Goal: Transaction & Acquisition: Download file/media

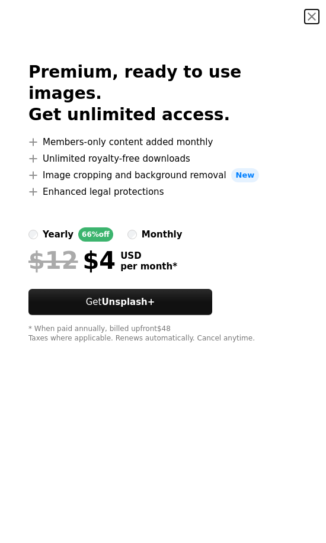
click at [304, 14] on button "An X shape" at bounding box center [311, 16] width 14 height 14
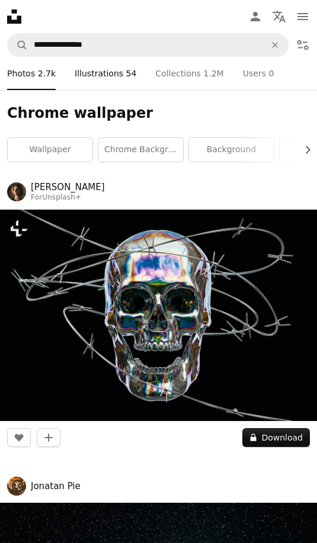
click at [86, 75] on link "Pen Tool Illustrations 54" at bounding box center [106, 73] width 62 height 33
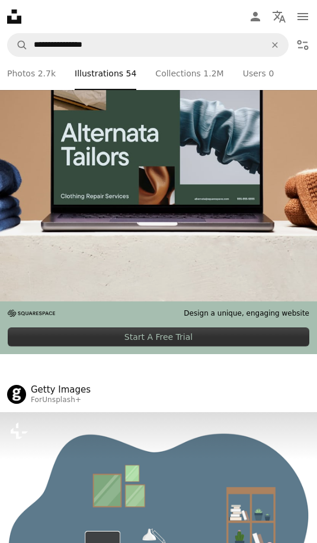
scroll to position [1006, 0]
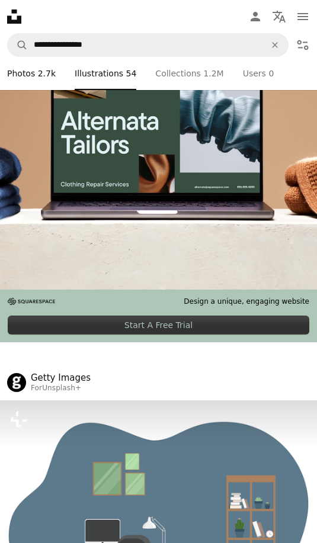
click at [31, 65] on link "A photo Photos 2.7k" at bounding box center [31, 73] width 49 height 33
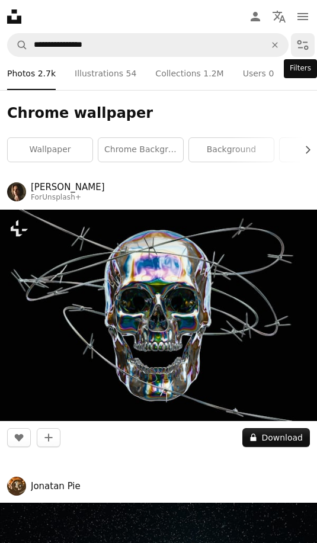
click at [300, 49] on icon "Filters" at bounding box center [302, 45] width 14 height 14
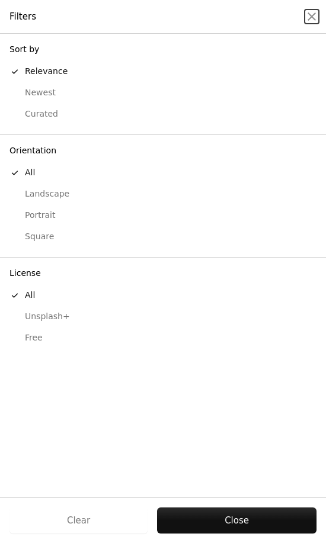
click at [40, 337] on div "Free" at bounding box center [162, 338] width 307 height 12
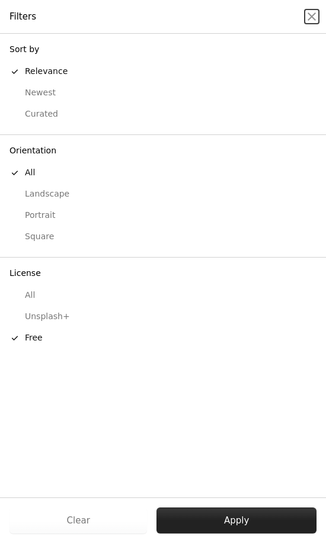
click at [217, 517] on button "Apply" at bounding box center [236, 520] width 160 height 26
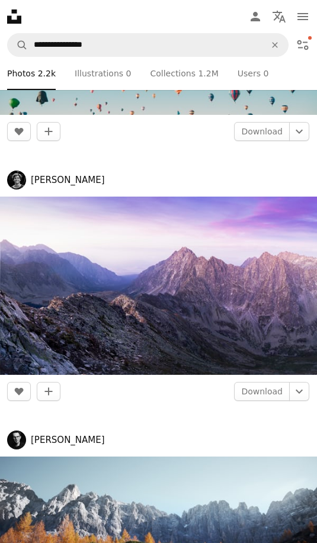
scroll to position [3492, 0]
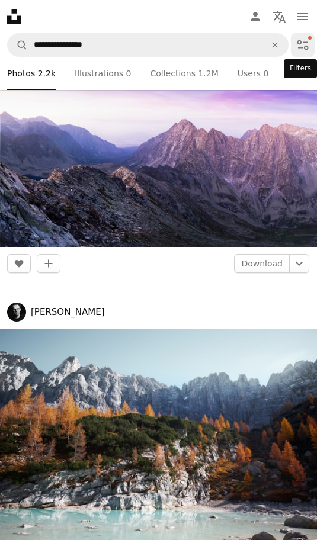
click at [292, 44] on button "Filters" at bounding box center [303, 45] width 24 height 24
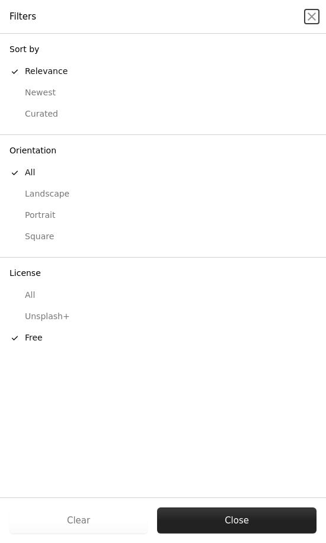
click at [163, 521] on button "Close" at bounding box center [236, 520] width 159 height 26
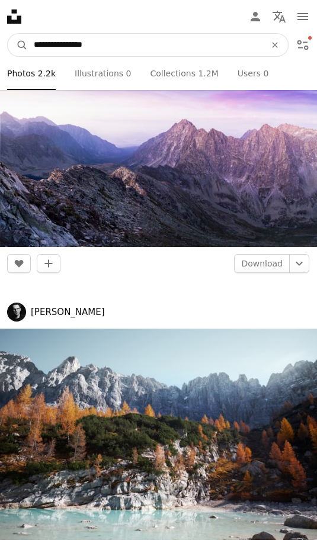
click at [156, 54] on input "**********" at bounding box center [145, 45] width 234 height 22
type input "**********"
click button "A magnifying glass" at bounding box center [18, 45] width 20 height 22
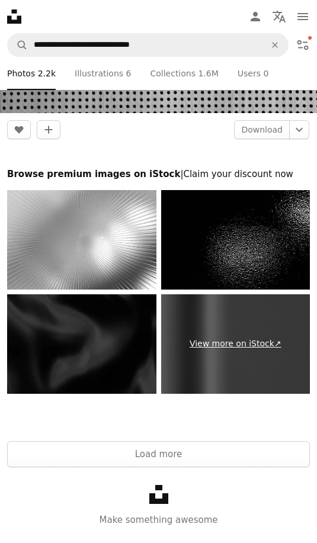
scroll to position [9688, 0]
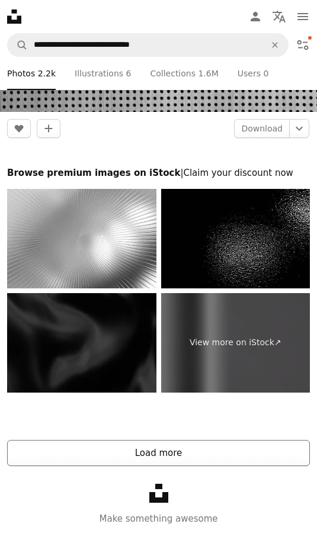
click at [192, 458] on button "Load more" at bounding box center [158, 453] width 302 height 26
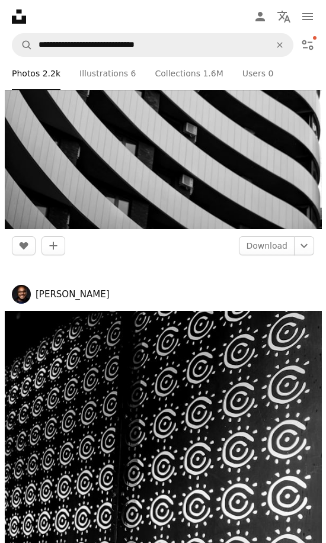
scroll to position [10102, 0]
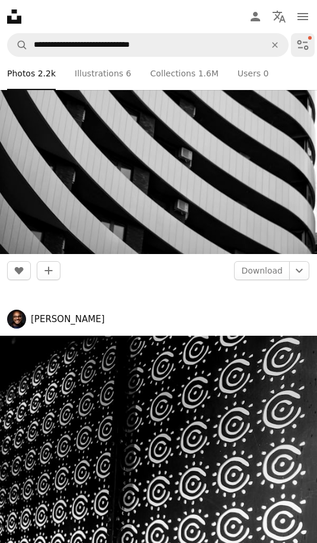
click at [295, 49] on icon "Filters" at bounding box center [302, 45] width 14 height 14
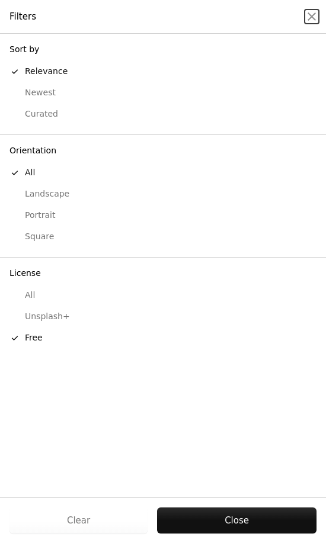
click at [38, 195] on div "Landscape" at bounding box center [162, 194] width 307 height 12
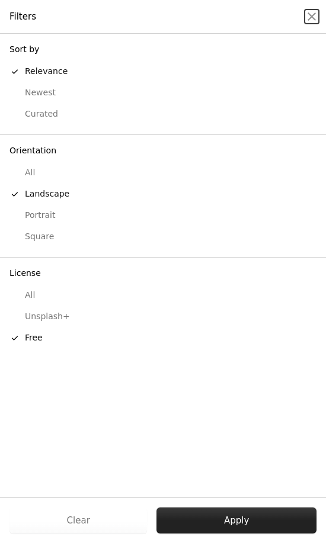
click at [260, 521] on button "Apply" at bounding box center [236, 520] width 160 height 26
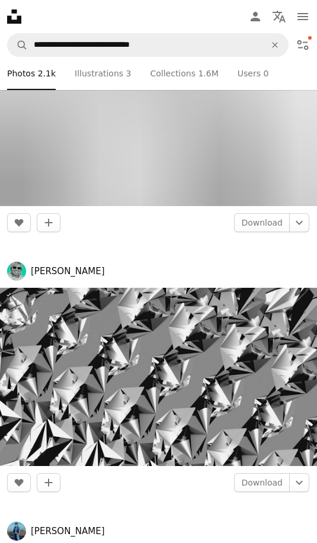
scroll to position [1302, 0]
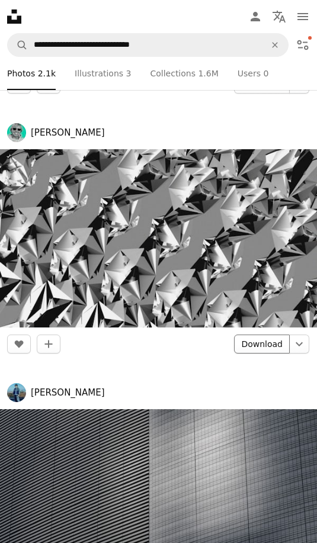
click at [263, 344] on link "Download" at bounding box center [262, 343] width 56 height 19
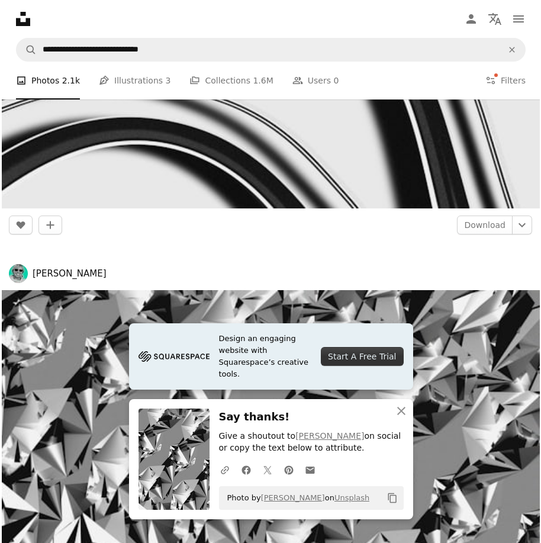
scroll to position [1957, 0]
